Goal: Task Accomplishment & Management: Manage account settings

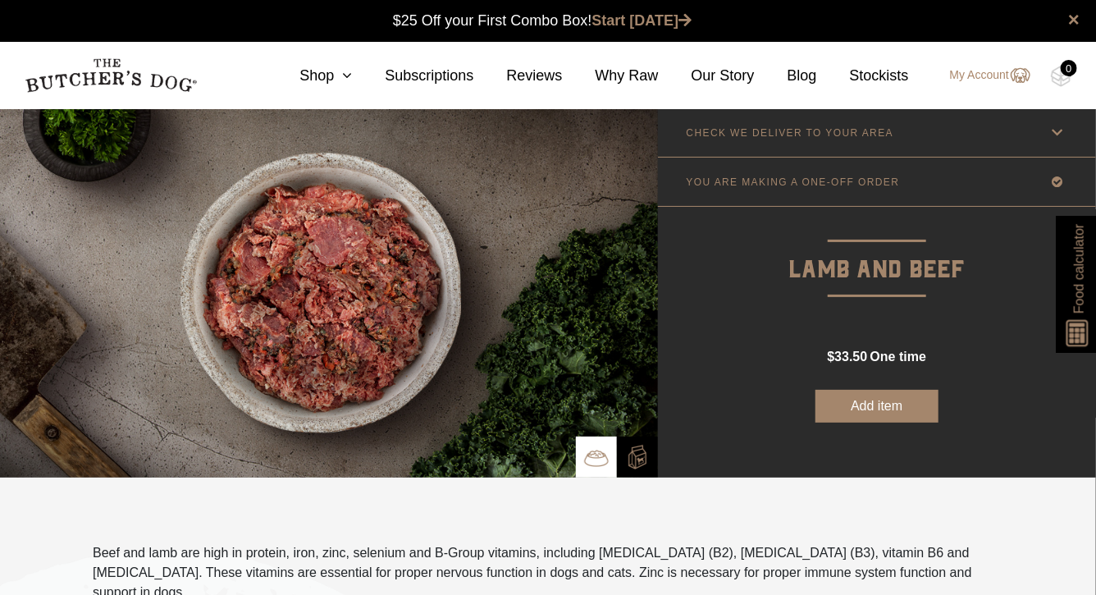
click at [982, 81] on link "My Account" at bounding box center [982, 76] width 97 height 20
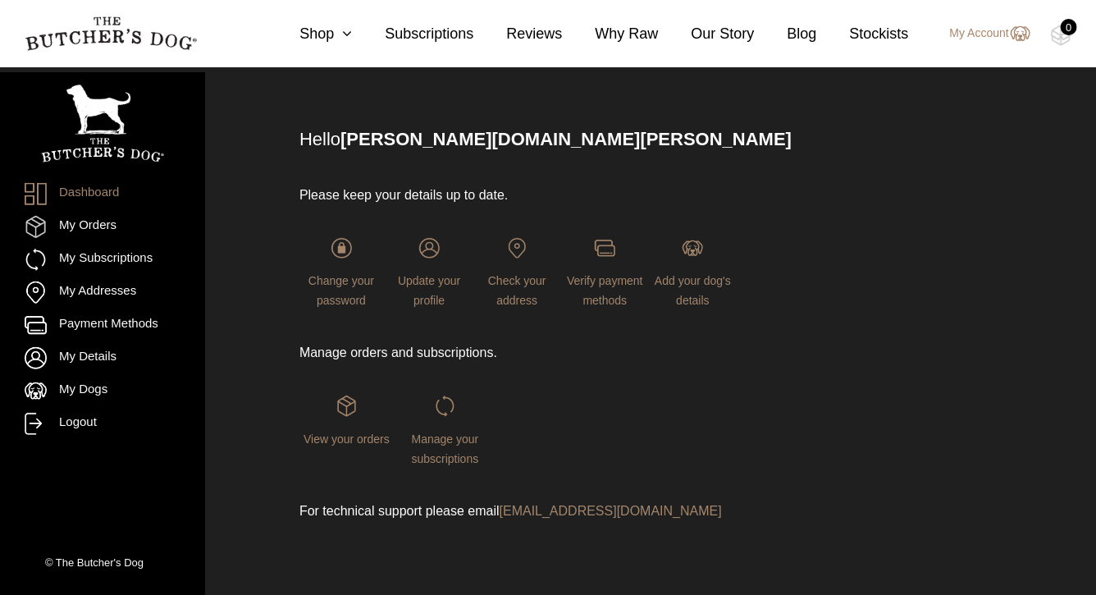
scroll to position [131, 0]
click at [615, 238] on link "Verify payment methods" at bounding box center [605, 272] width 84 height 69
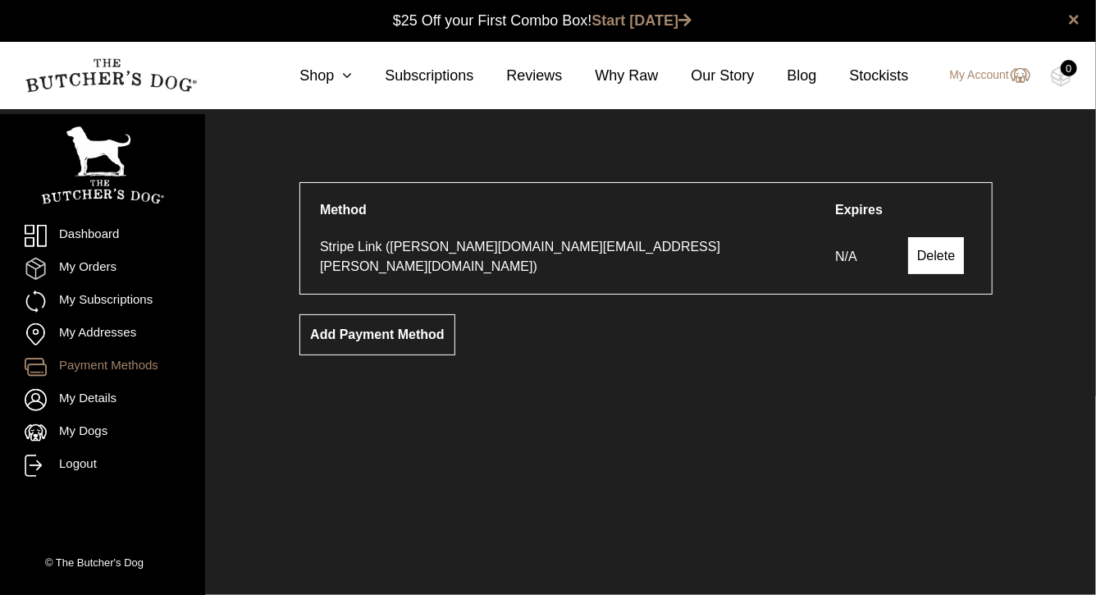
click at [908, 255] on link "Delete" at bounding box center [936, 255] width 56 height 37
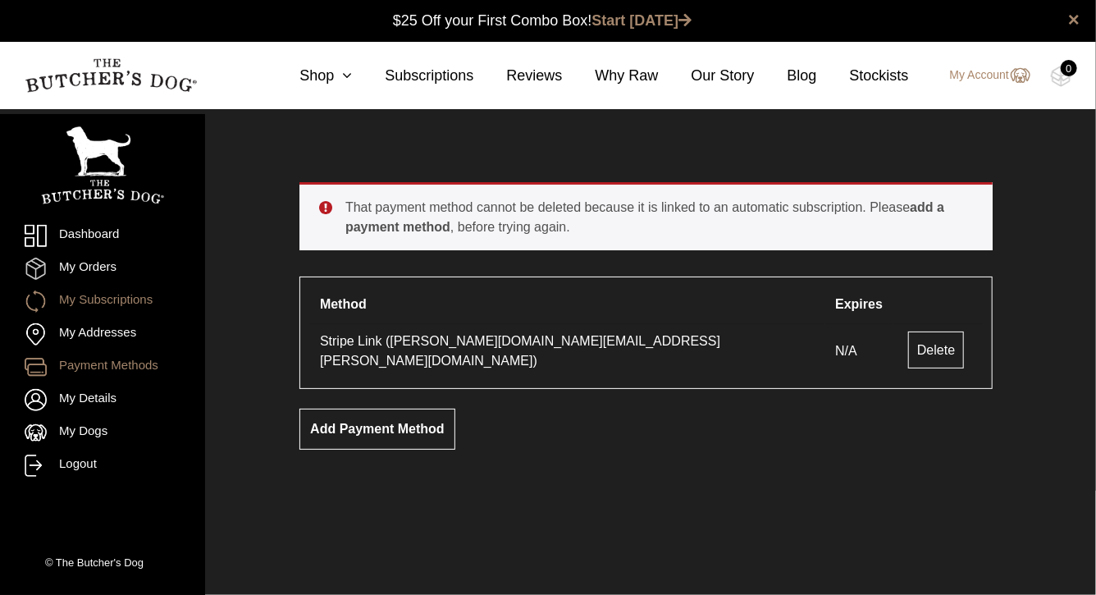
click at [92, 301] on link "My Subscriptions" at bounding box center [103, 301] width 156 height 22
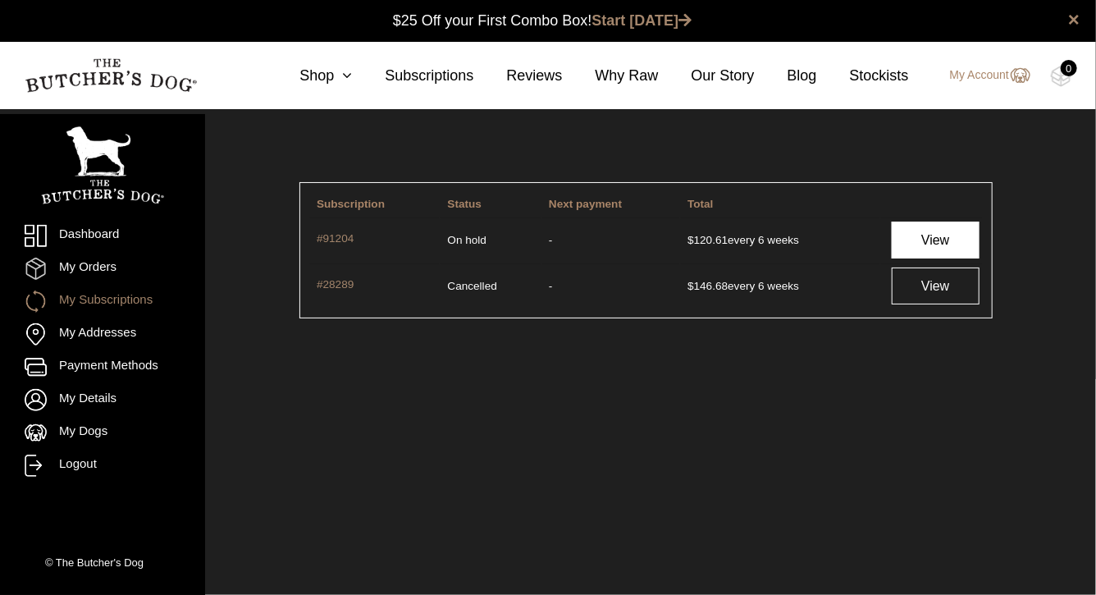
click at [953, 245] on link "View" at bounding box center [936, 240] width 88 height 37
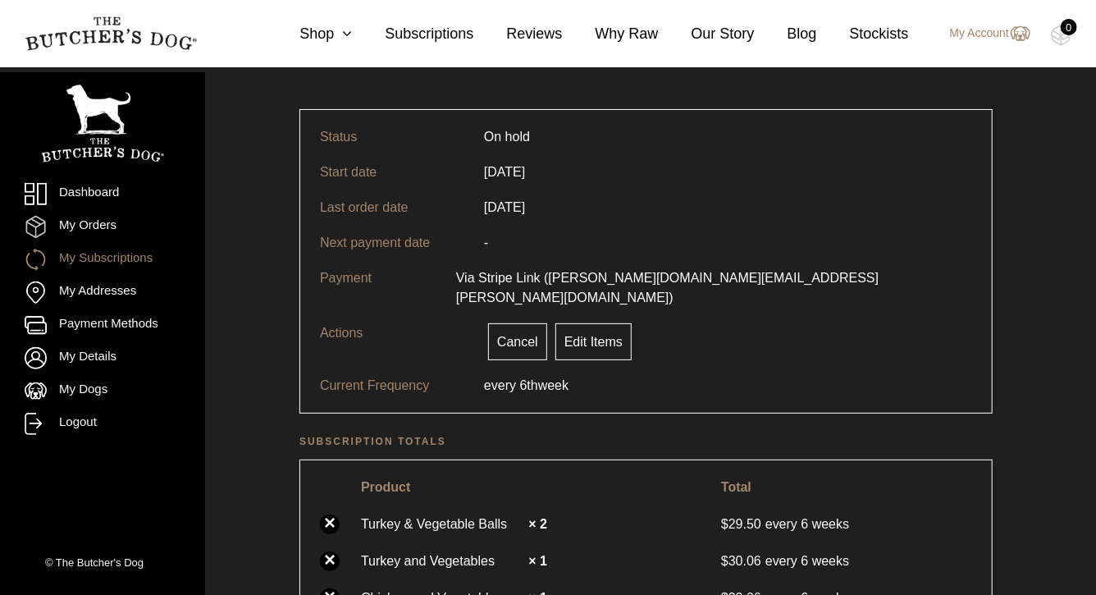
scroll to position [64, 0]
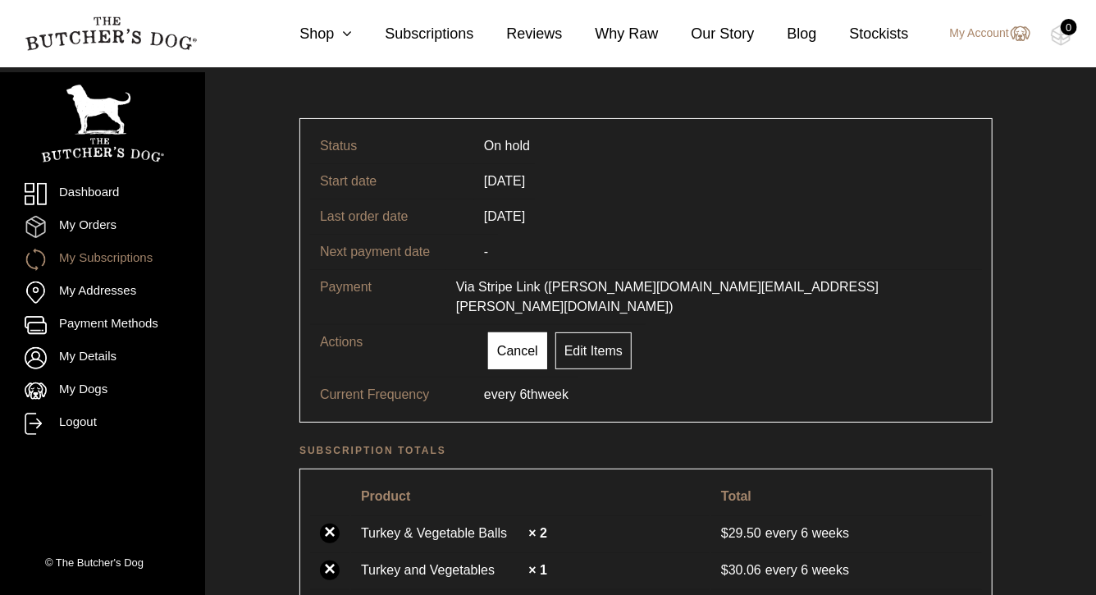
click at [516, 369] on link "Cancel" at bounding box center [517, 350] width 59 height 37
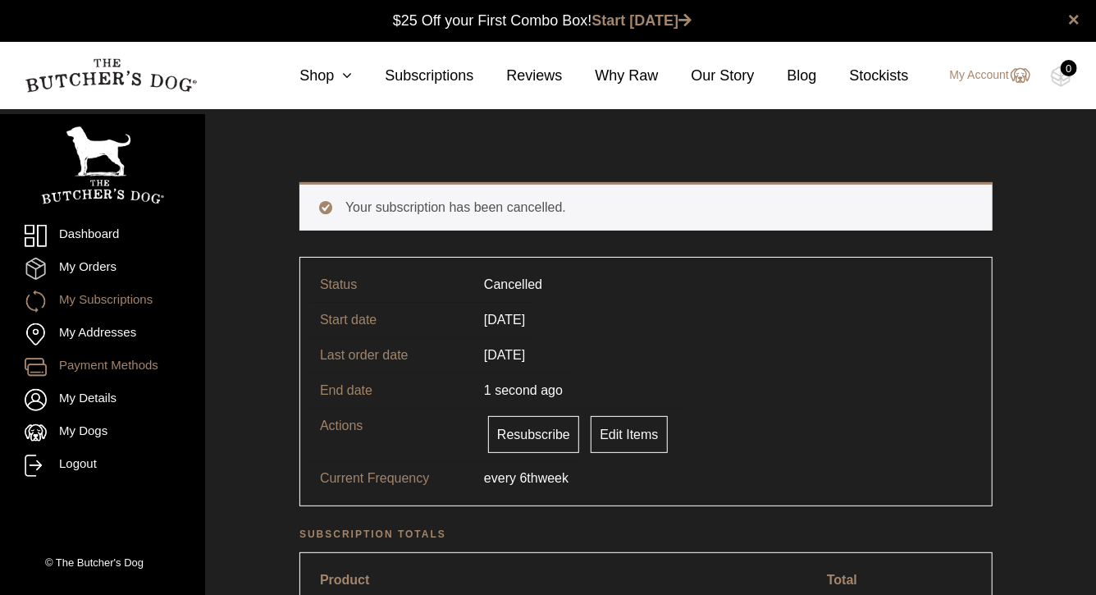
click at [93, 364] on link "Payment Methods" at bounding box center [103, 367] width 156 height 22
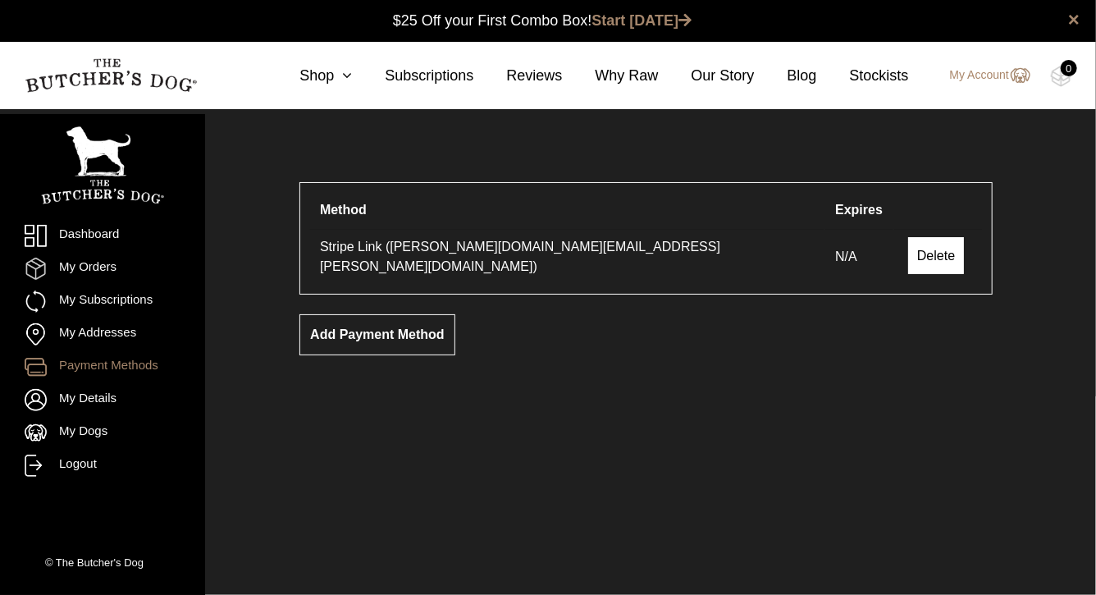
click at [908, 269] on link "Delete" at bounding box center [936, 255] width 56 height 37
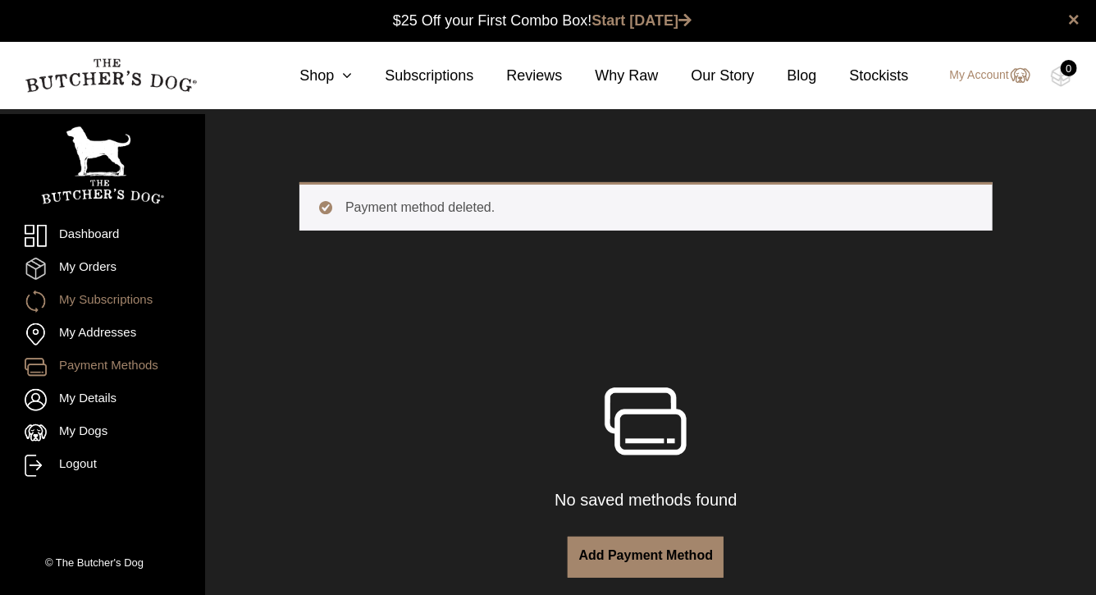
click at [115, 302] on link "My Subscriptions" at bounding box center [103, 301] width 156 height 22
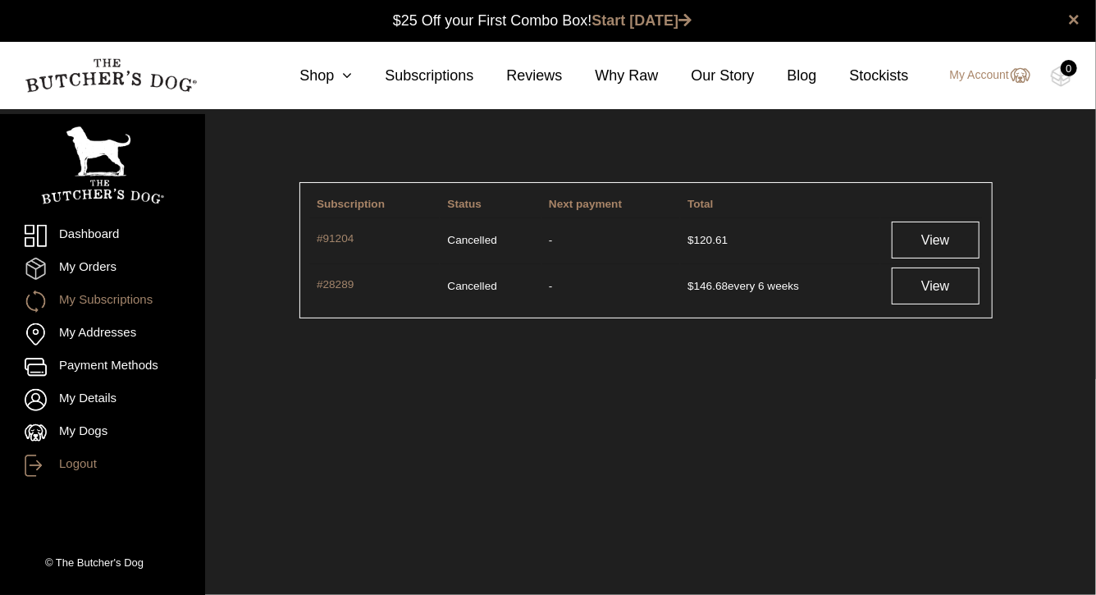
click at [72, 464] on link "Logout" at bounding box center [103, 466] width 156 height 22
